Goal: Task Accomplishment & Management: Manage account settings

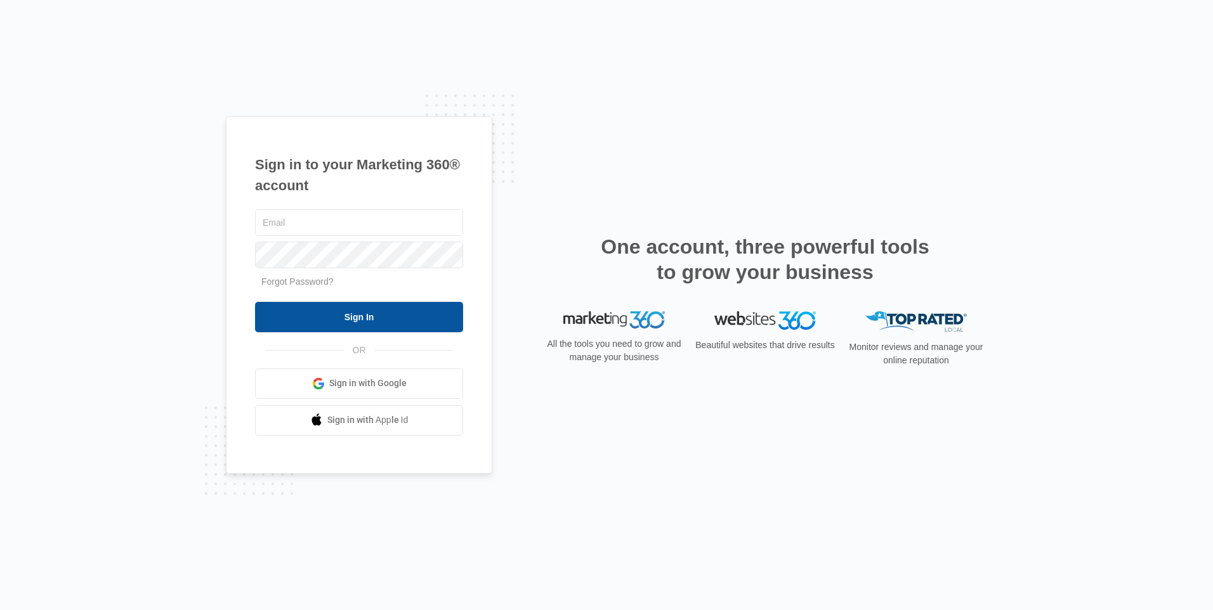
type input "[PERSON_NAME][EMAIL_ADDRESS][DOMAIN_NAME]"
click at [360, 311] on input "Sign In" at bounding box center [359, 317] width 208 height 30
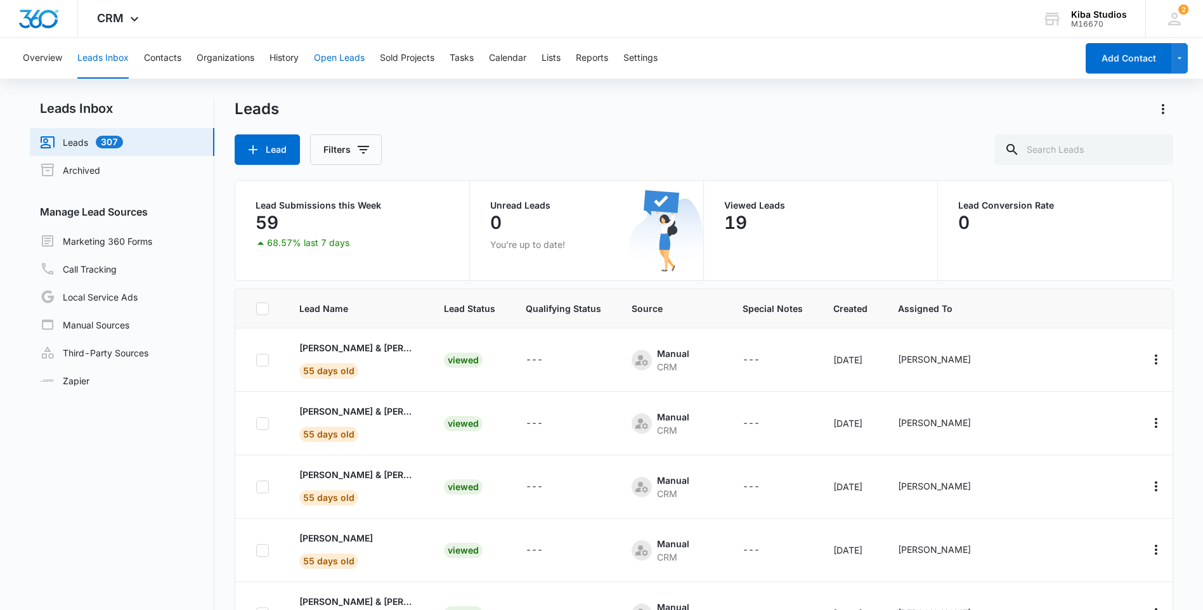
click at [329, 56] on button "Open Leads" at bounding box center [339, 58] width 51 height 41
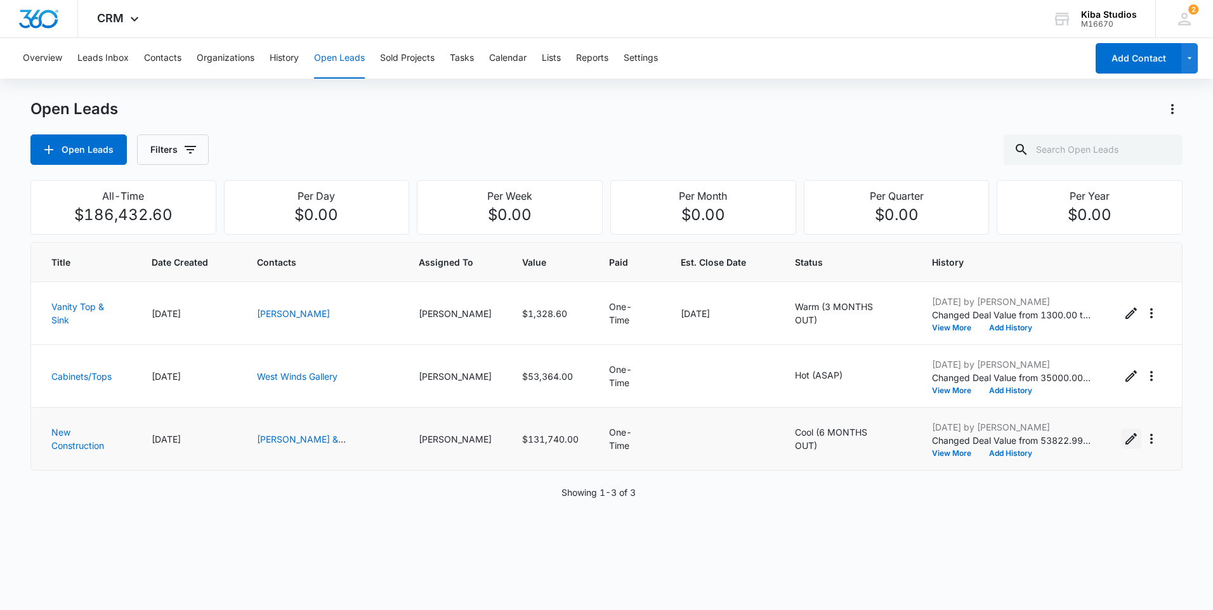
click at [1123, 436] on icon "Edit Open Lead" at bounding box center [1130, 438] width 15 height 15
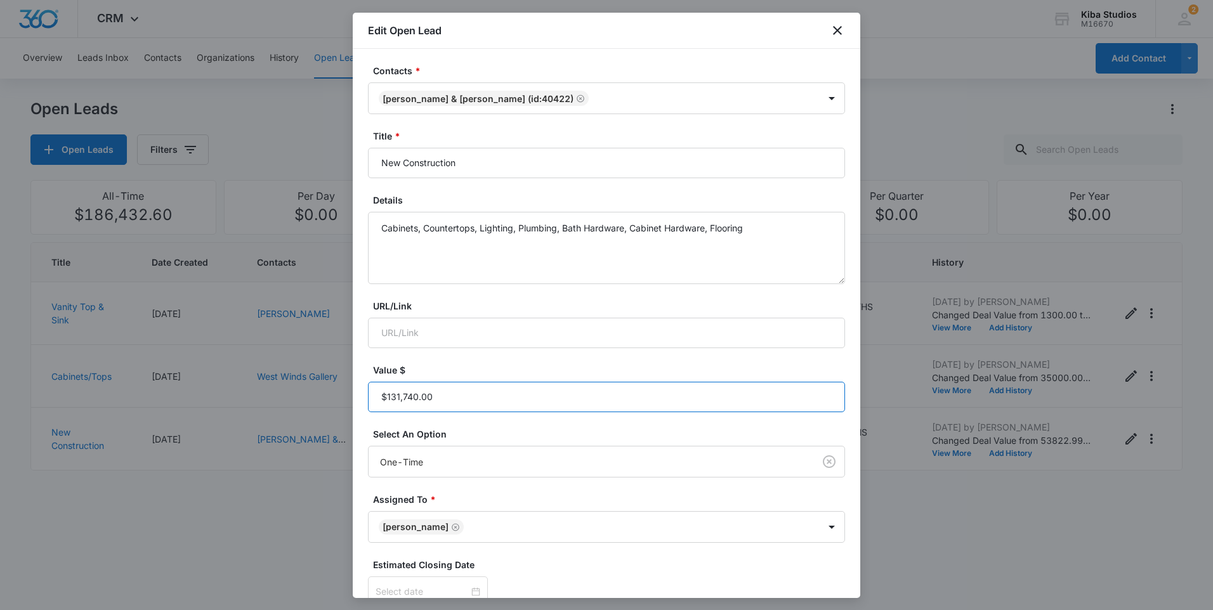
click at [457, 403] on input "Value $" at bounding box center [606, 397] width 477 height 30
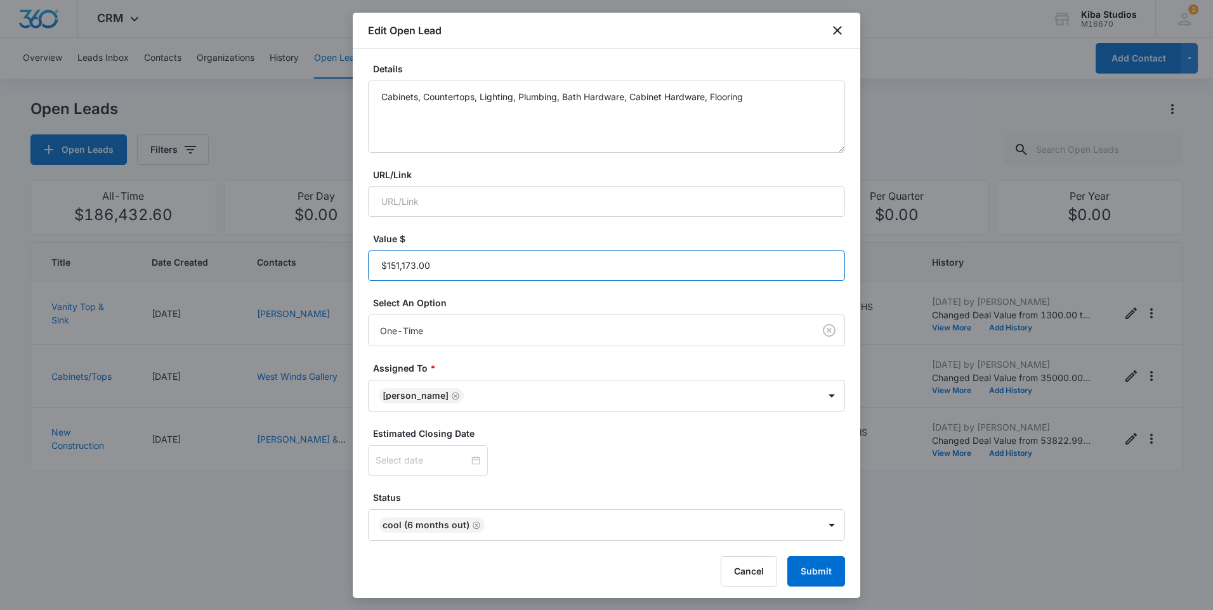
scroll to position [135, 0]
type input "$151,173.00"
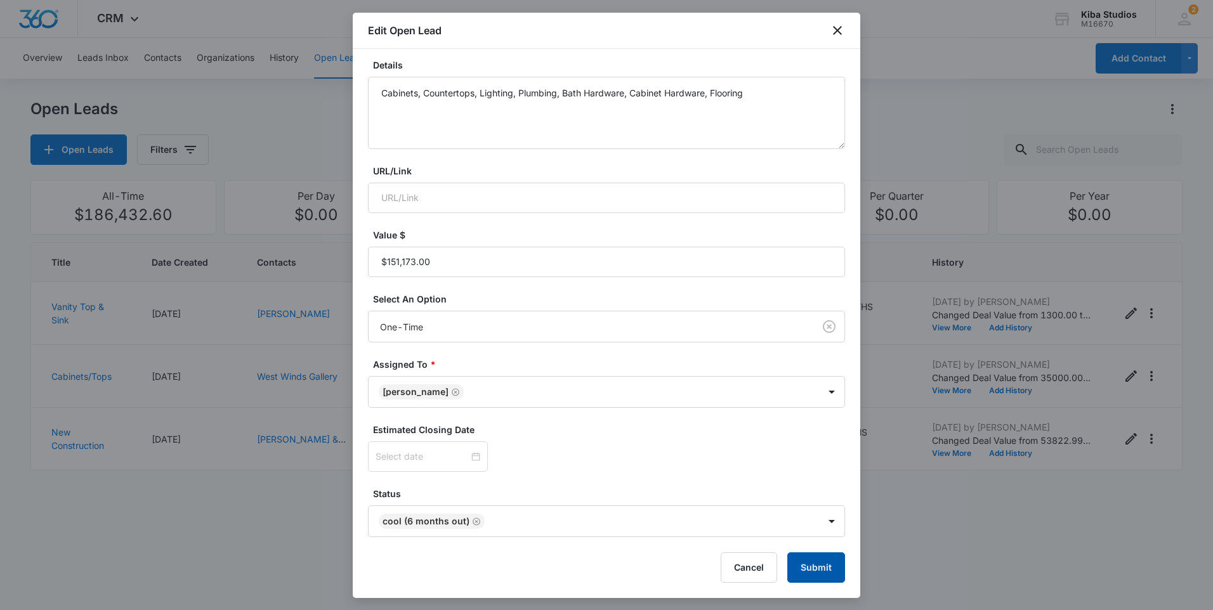
click at [808, 566] on button "Submit" at bounding box center [816, 568] width 58 height 30
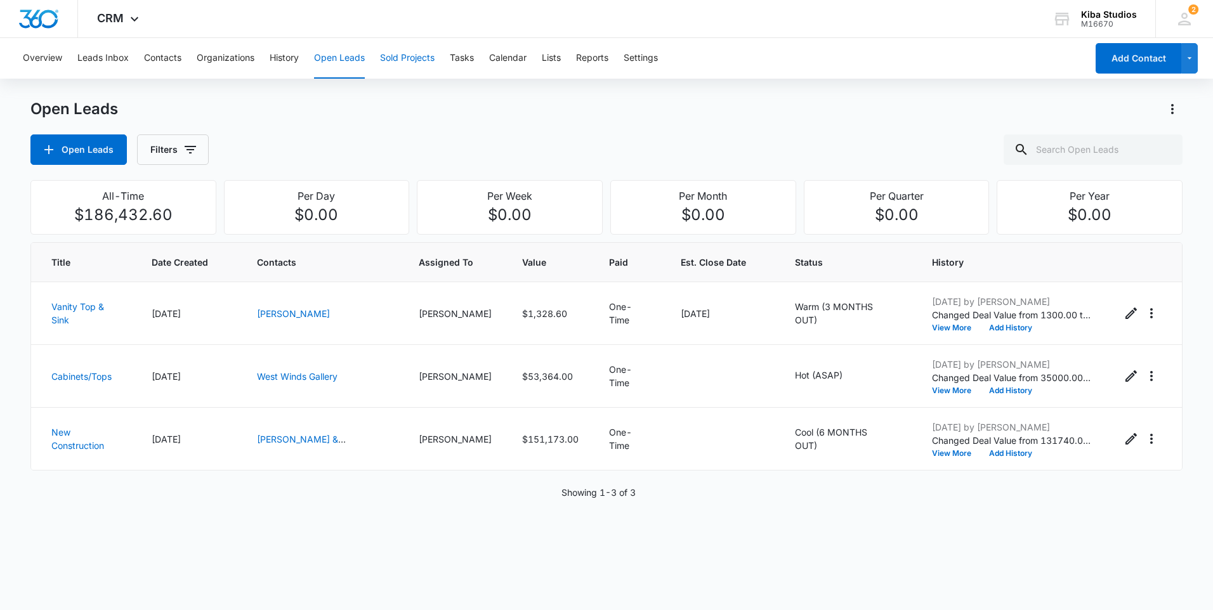
click at [401, 60] on button "Sold Projects" at bounding box center [407, 58] width 55 height 41
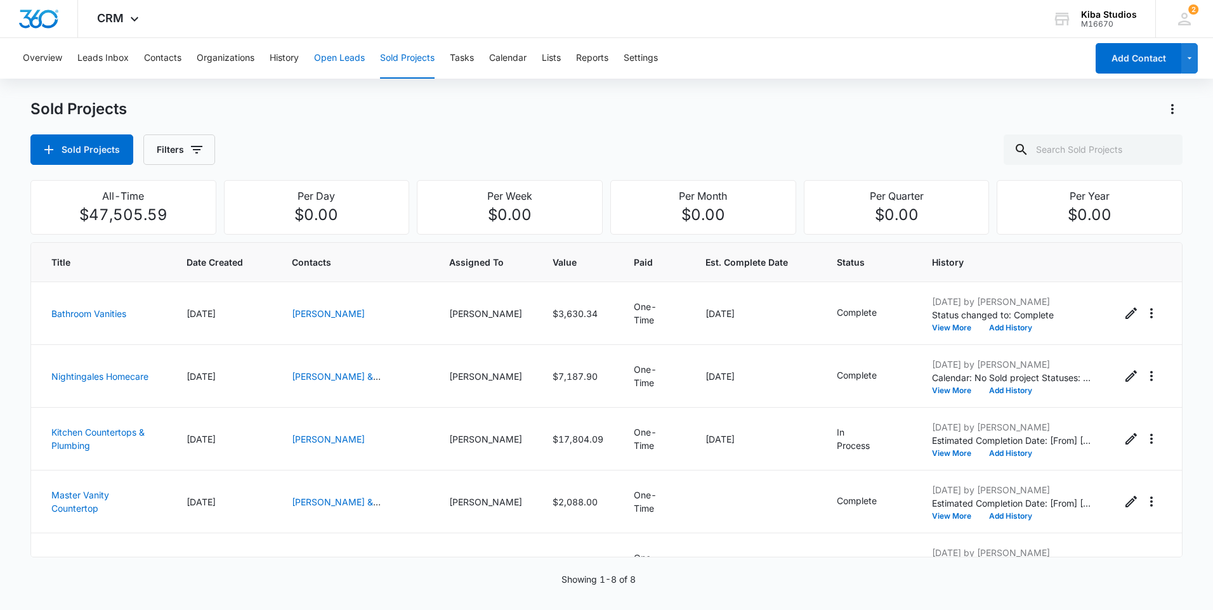
click at [356, 60] on button "Open Leads" at bounding box center [339, 58] width 51 height 41
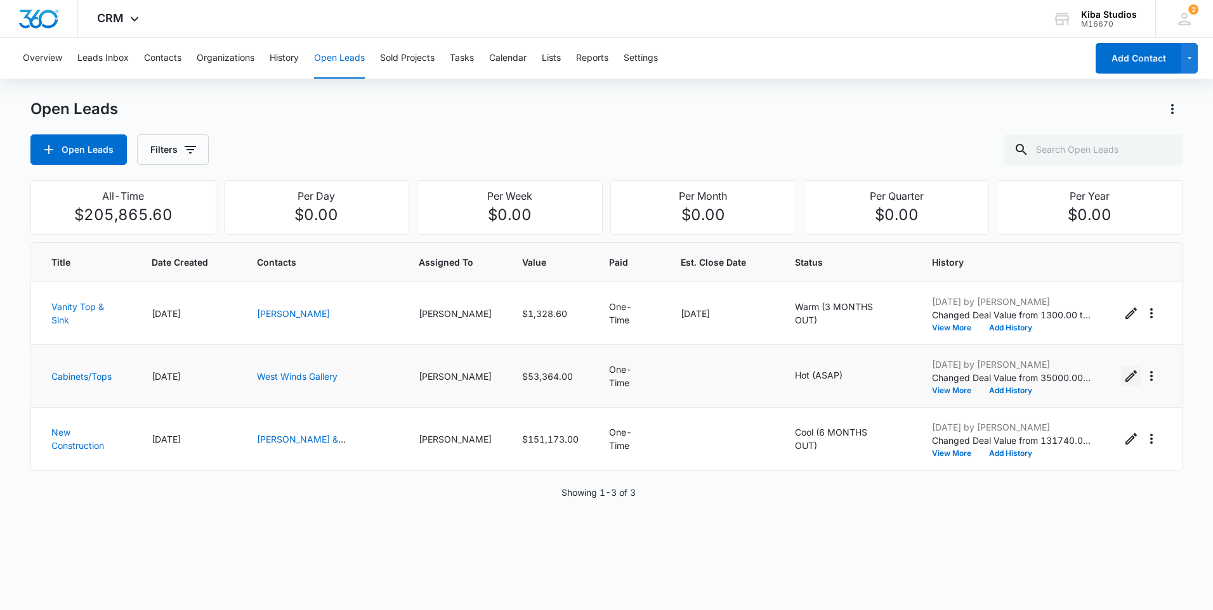
click at [1125, 374] on icon "Edit Open Lead" at bounding box center [1130, 375] width 11 height 11
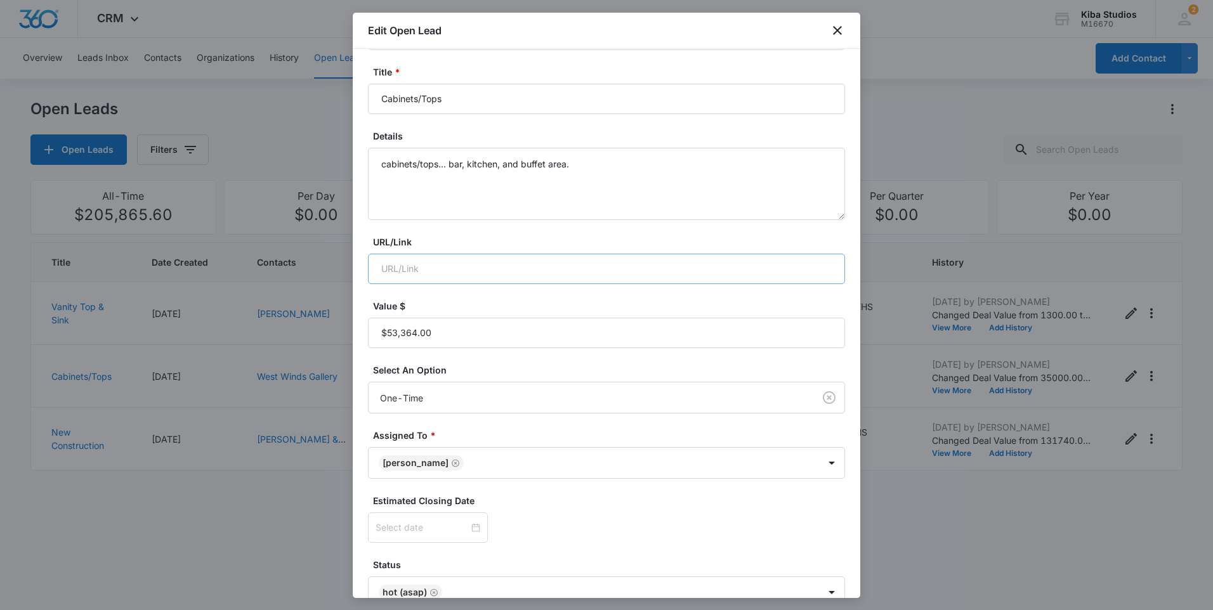
scroll to position [127, 0]
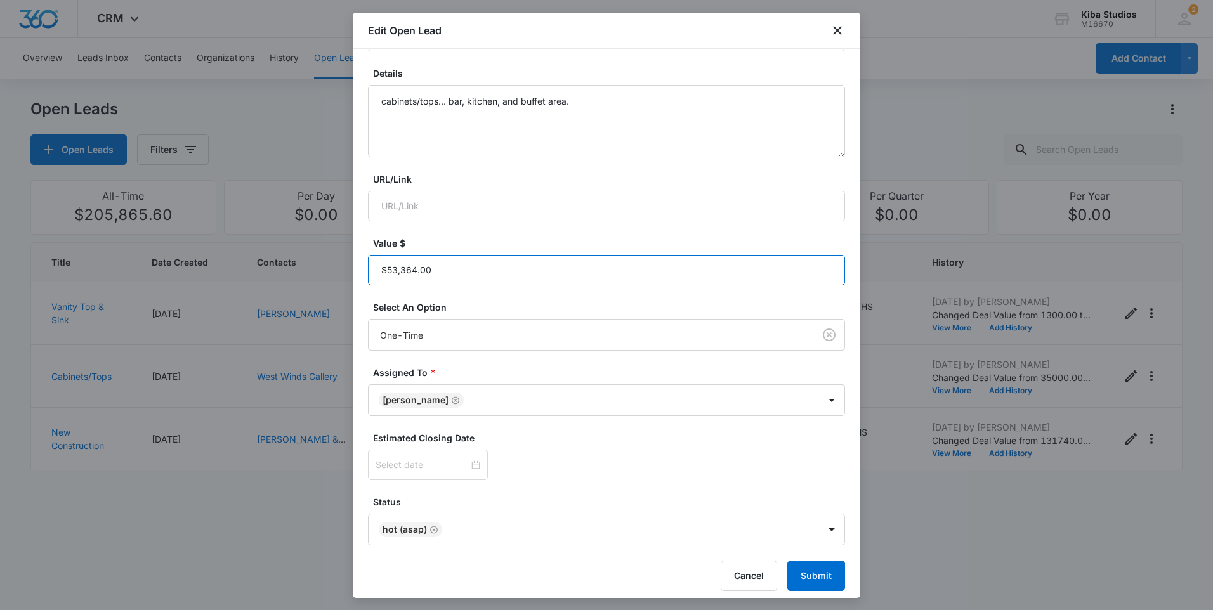
click at [504, 281] on input "Value $" at bounding box center [606, 270] width 477 height 30
type input "$75,913.00"
click at [804, 580] on button "Submit" at bounding box center [816, 576] width 58 height 30
